Goal: Check status: Check status

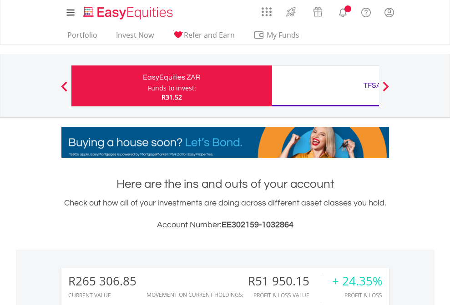
scroll to position [87, 143]
click at [148, 86] on div "Funds to invest:" at bounding box center [172, 88] width 48 height 9
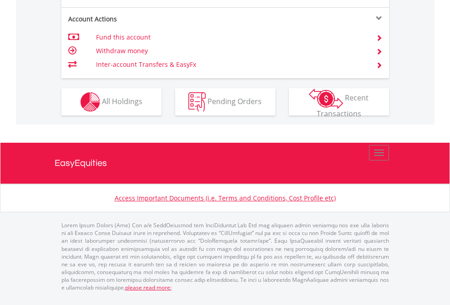
scroll to position [926, 0]
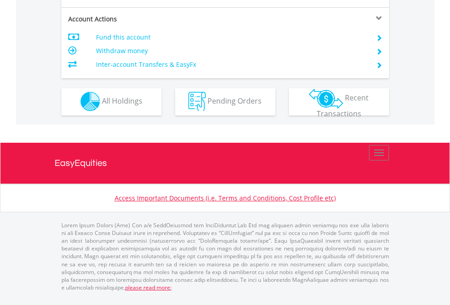
scroll to position [850, 0]
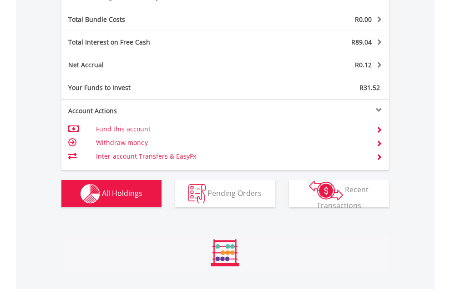
scroll to position [1084, 0]
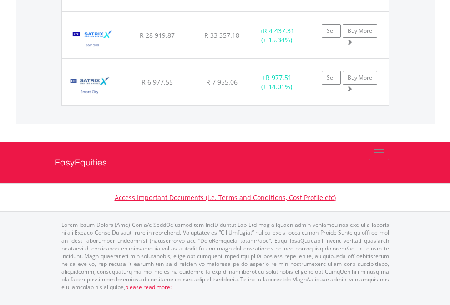
scroll to position [87, 143]
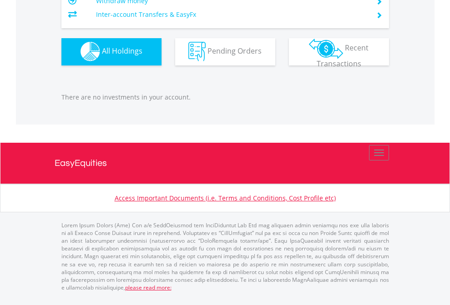
scroll to position [900, 0]
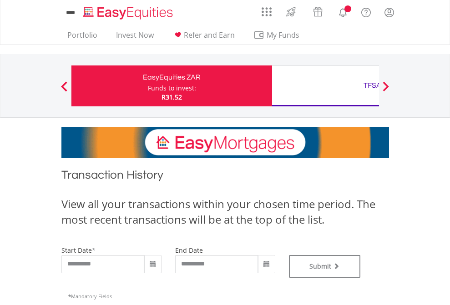
type input "**********"
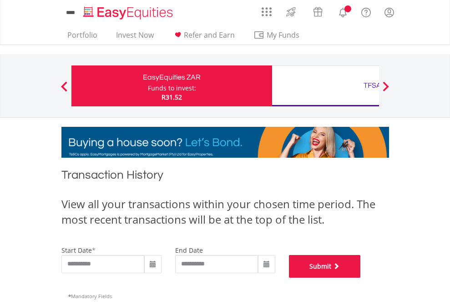
click at [361, 278] on button "Submit" at bounding box center [325, 266] width 72 height 23
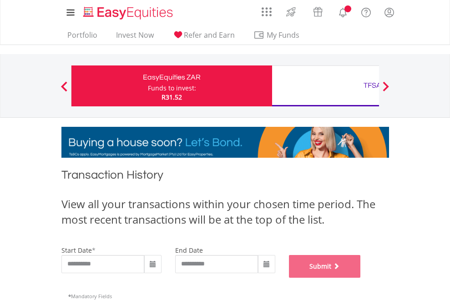
scroll to position [369, 0]
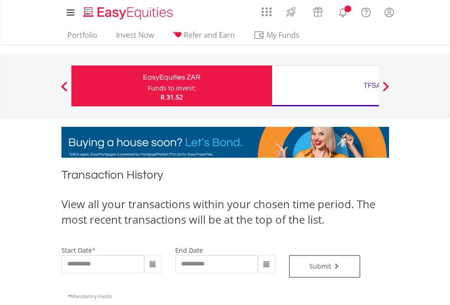
click at [325, 86] on div "TFSA" at bounding box center [372, 85] width 190 height 13
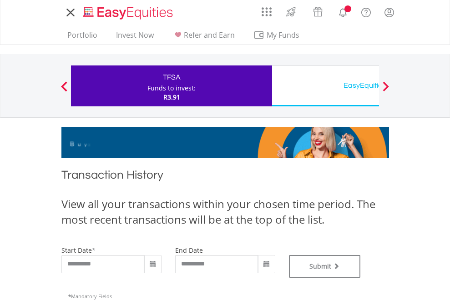
type input "**********"
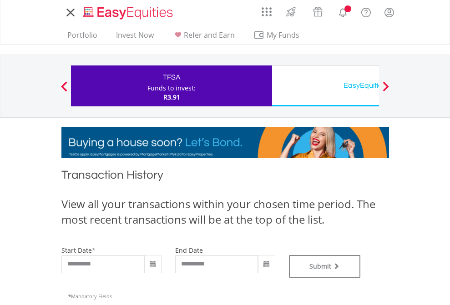
type input "**********"
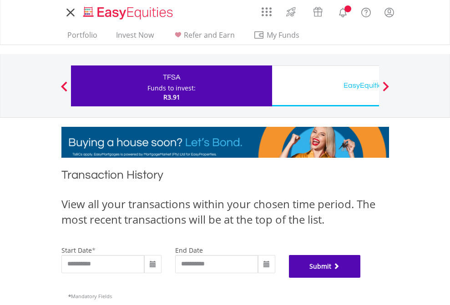
click at [361, 278] on button "Submit" at bounding box center [325, 266] width 72 height 23
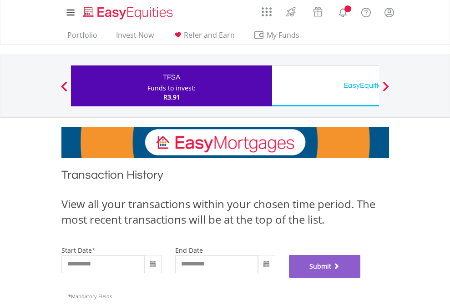
scroll to position [369, 0]
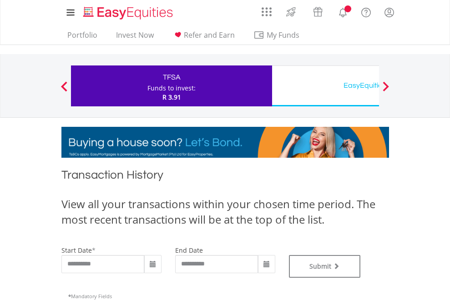
click at [325, 86] on div "EasyEquities USD" at bounding box center [372, 85] width 190 height 13
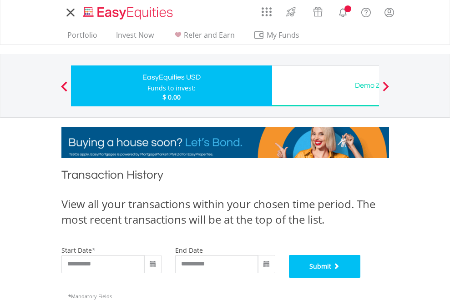
click at [361, 278] on button "Submit" at bounding box center [325, 266] width 72 height 23
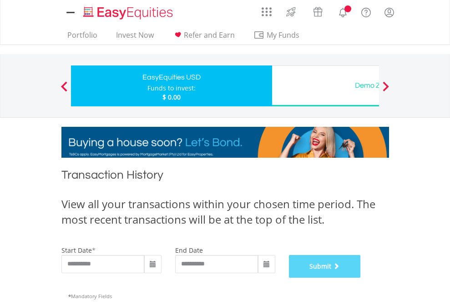
scroll to position [369, 0]
